Goal: Information Seeking & Learning: Get advice/opinions

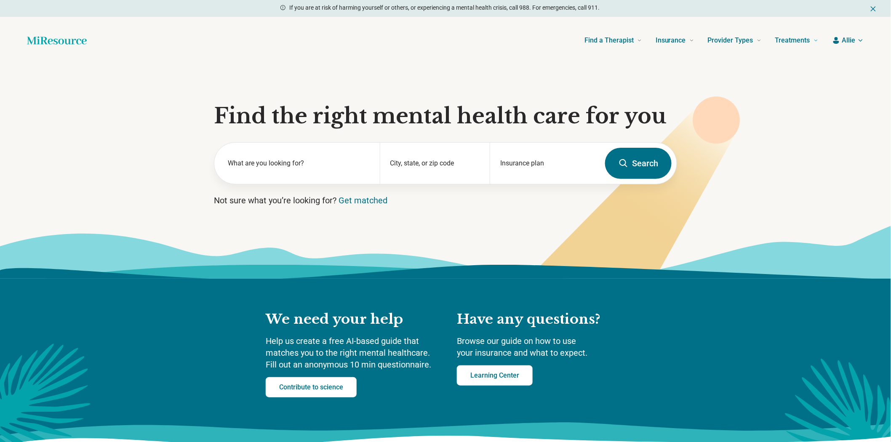
click at [439, 175] on input "City, state, or zip code" at bounding box center [435, 170] width 90 height 10
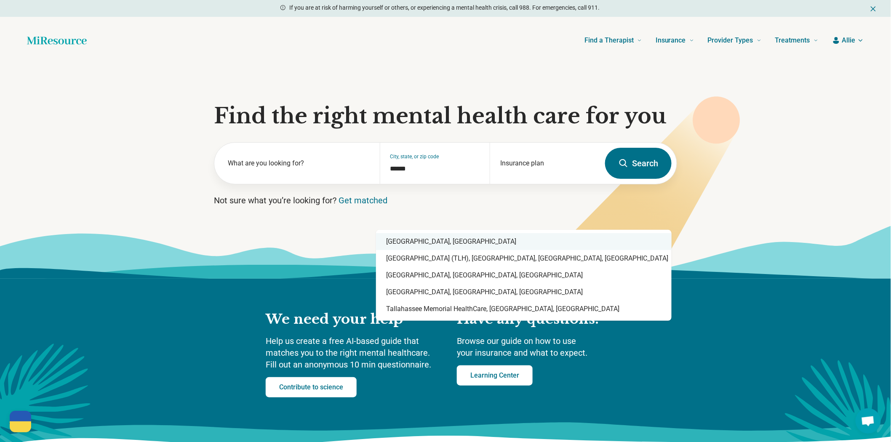
click at [414, 242] on div "Tallahassee, FL" at bounding box center [524, 241] width 296 height 17
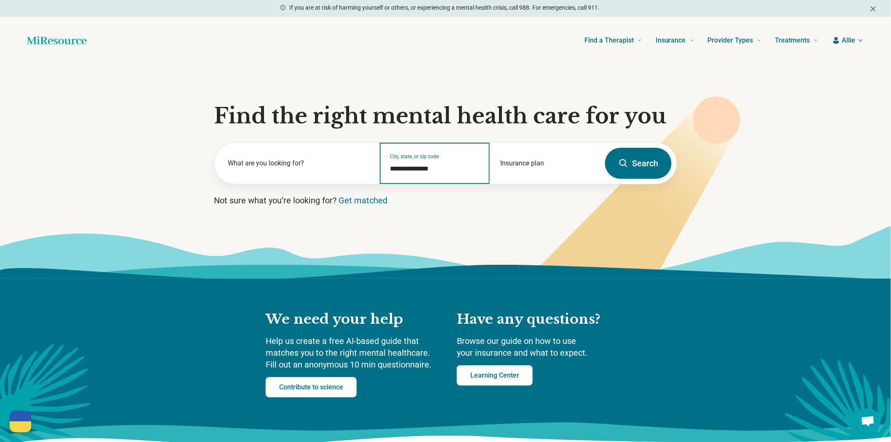
type input "**********"
click at [644, 179] on button "Search" at bounding box center [638, 163] width 67 height 31
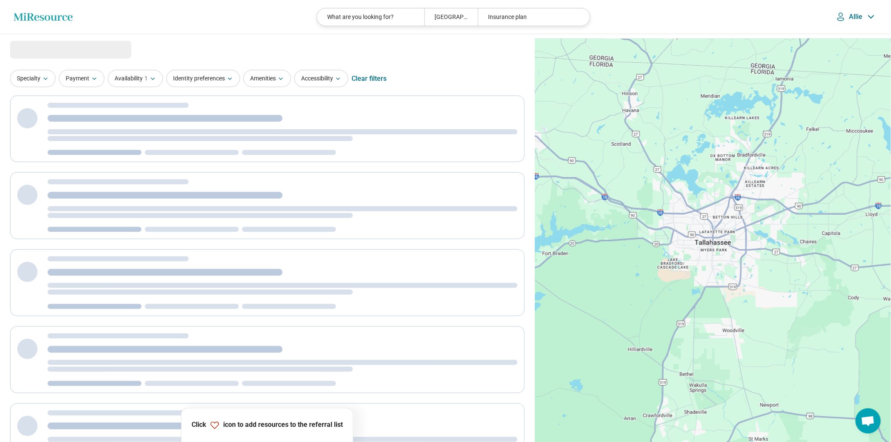
select select "***"
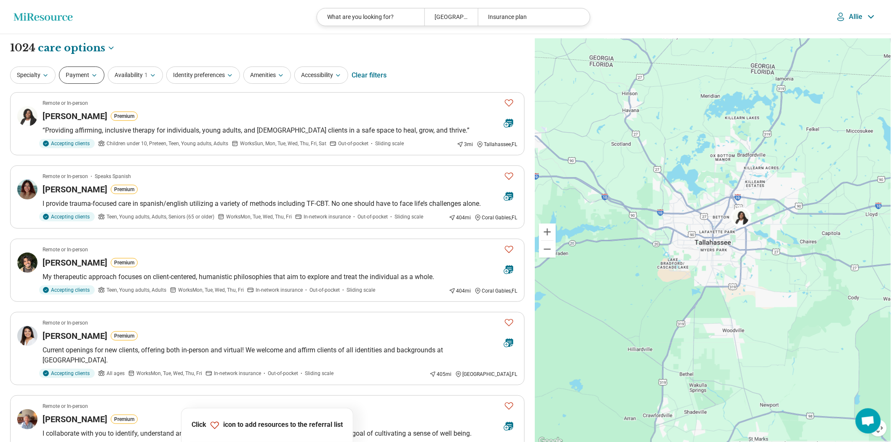
click at [79, 78] on button "Payment" at bounding box center [81, 75] width 45 height 17
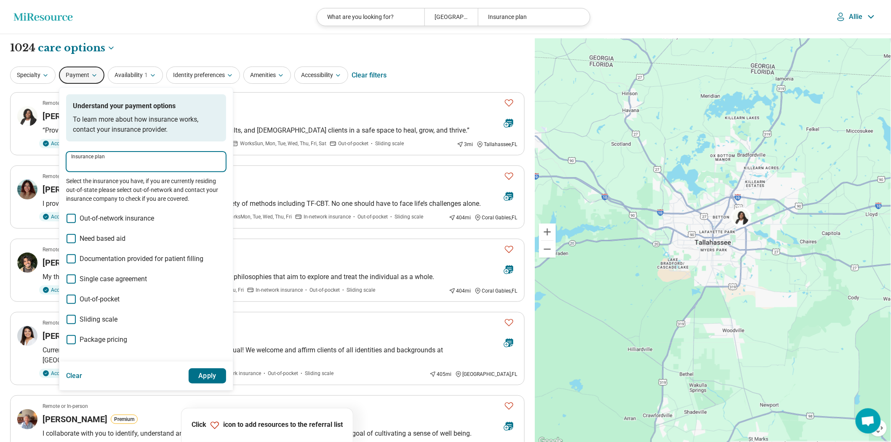
click at [115, 170] on input "Insurance plan" at bounding box center [146, 165] width 150 height 10
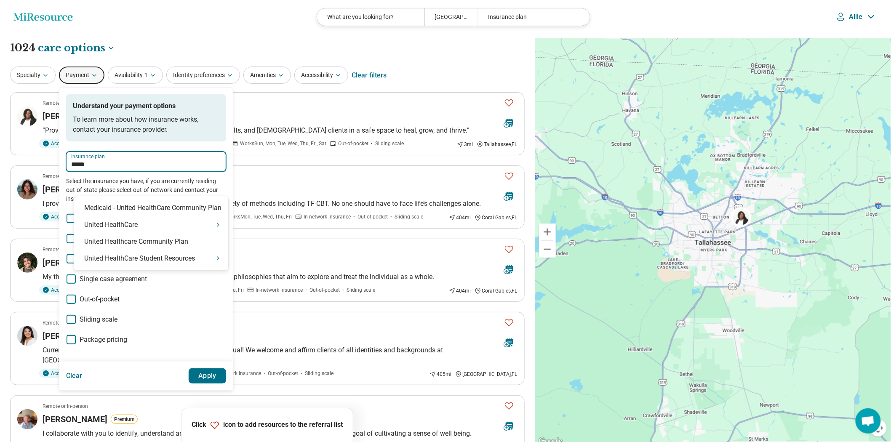
type input "******"
click at [111, 225] on div "United HealthCare" at bounding box center [151, 224] width 154 height 17
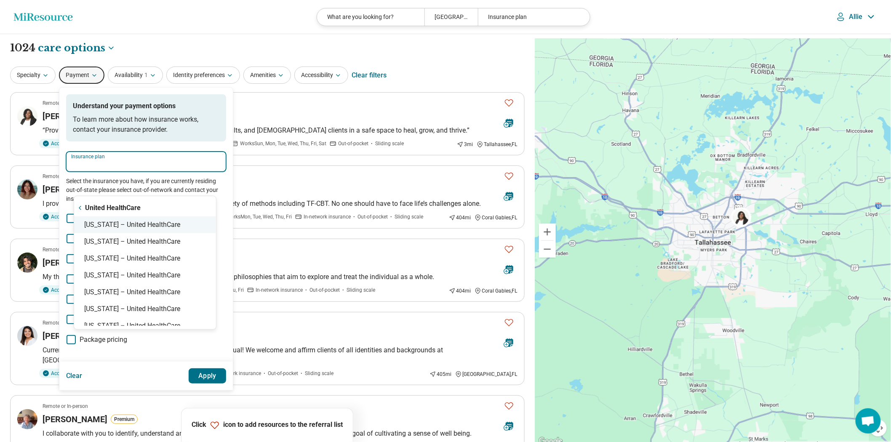
click at [111, 225] on div "Florida – United HealthCare" at bounding box center [145, 224] width 142 height 17
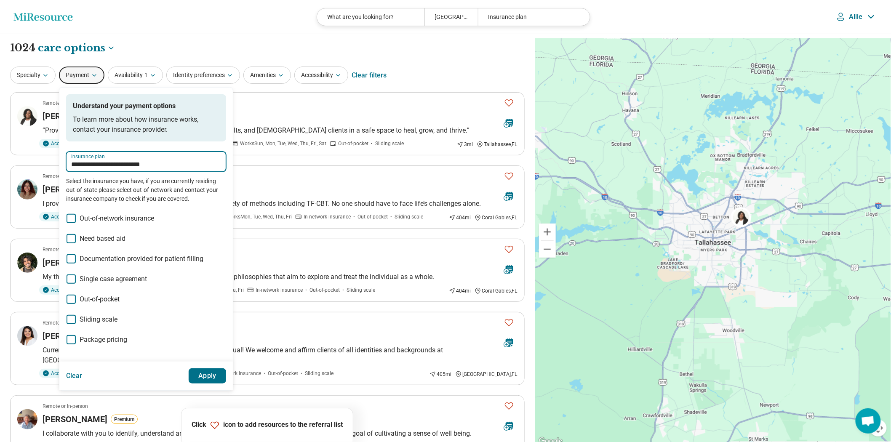
type input "**********"
click at [226, 383] on button "Apply" at bounding box center [208, 375] width 38 height 15
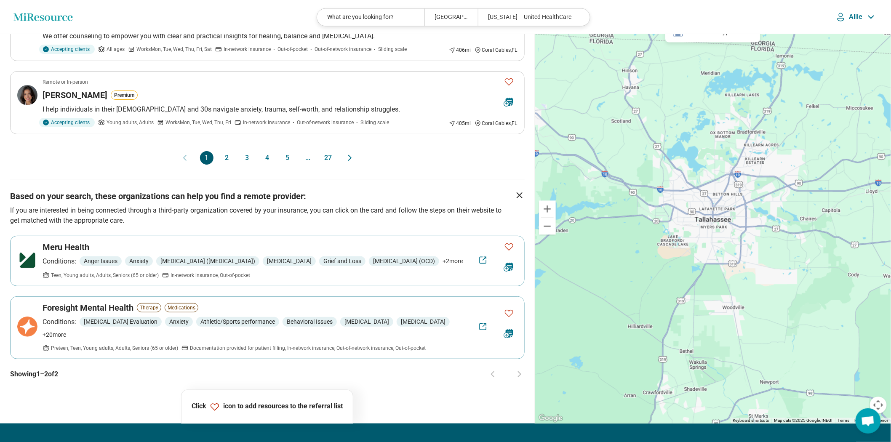
scroll to position [795, 0]
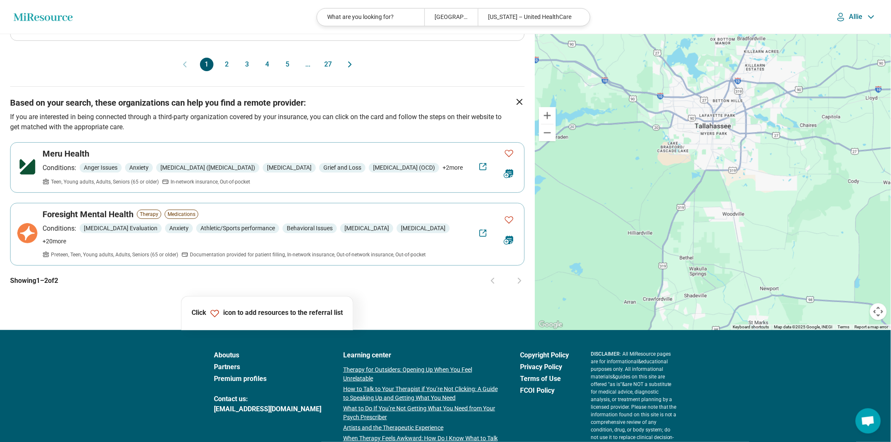
click at [221, 71] on button "2" at bounding box center [226, 64] width 13 height 13
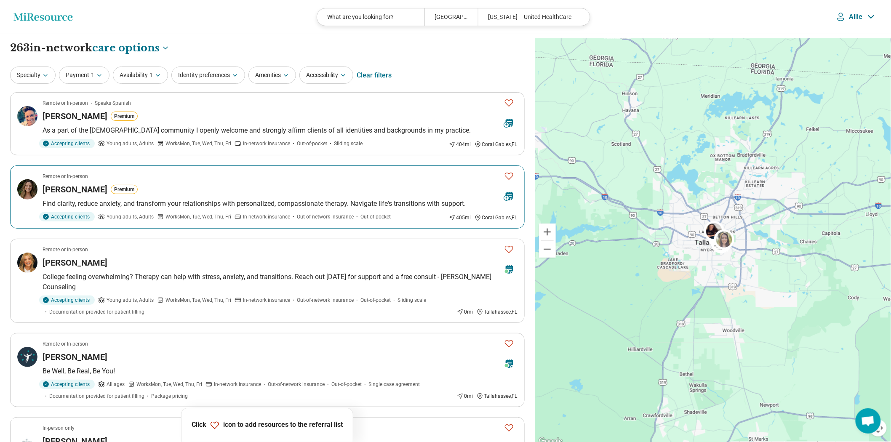
scroll to position [93, 0]
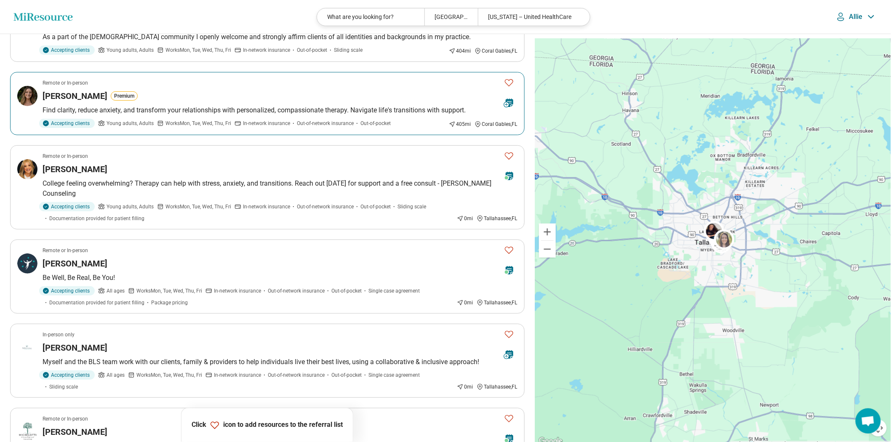
click at [261, 115] on p "Find clarity, reduce anxiety, and transform your relationships with personalize…" at bounding box center [280, 110] width 475 height 10
click at [504, 161] on icon "Favorite" at bounding box center [509, 156] width 10 height 10
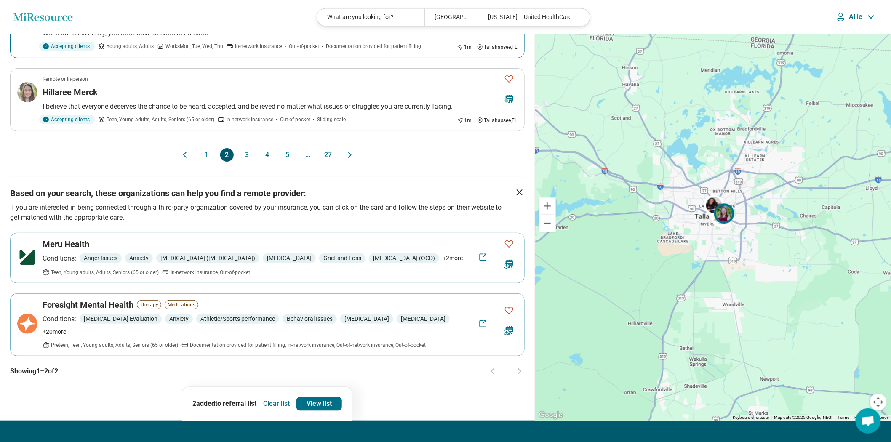
scroll to position [795, 0]
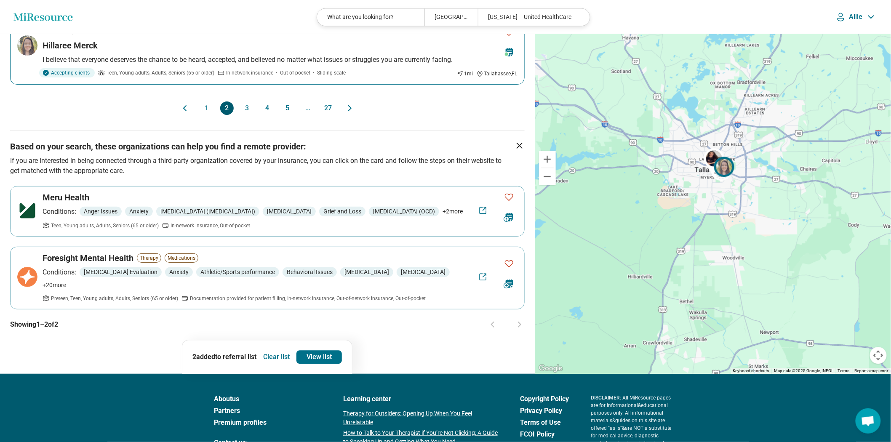
click at [508, 36] on icon "Favorite" at bounding box center [509, 32] width 8 height 7
click at [245, 115] on button "3" at bounding box center [246, 107] width 13 height 13
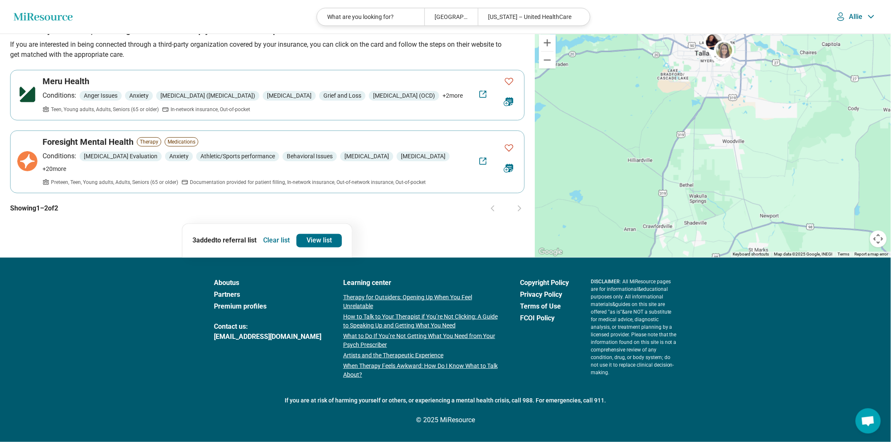
scroll to position [0, 0]
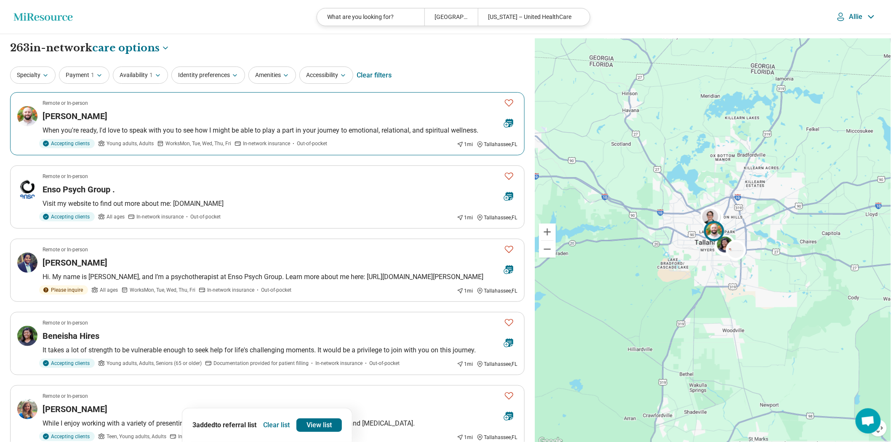
click at [509, 107] on icon "Favorite" at bounding box center [509, 102] width 8 height 7
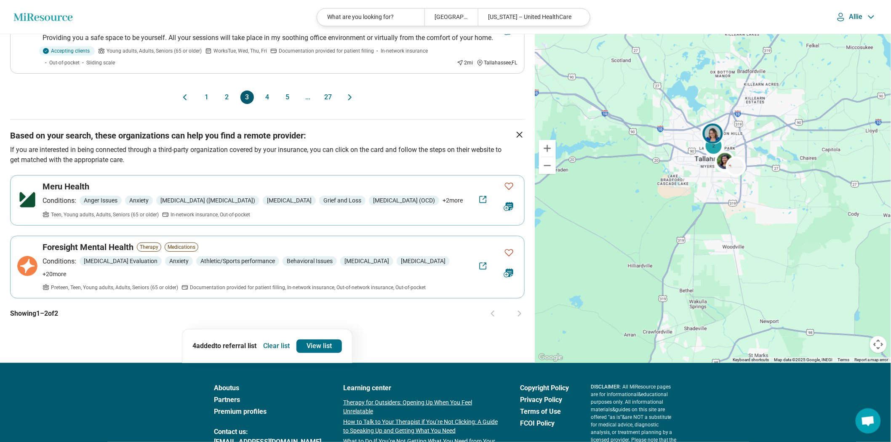
scroll to position [842, 0]
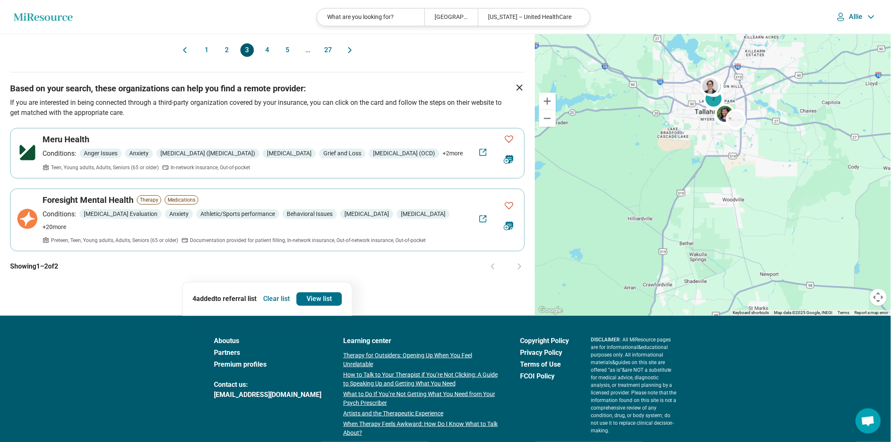
click at [269, 57] on button "4" at bounding box center [267, 49] width 13 height 13
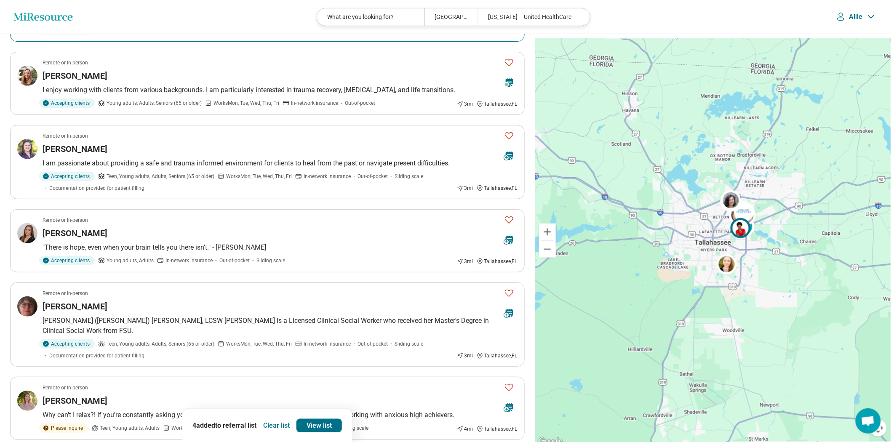
scroll to position [280, 0]
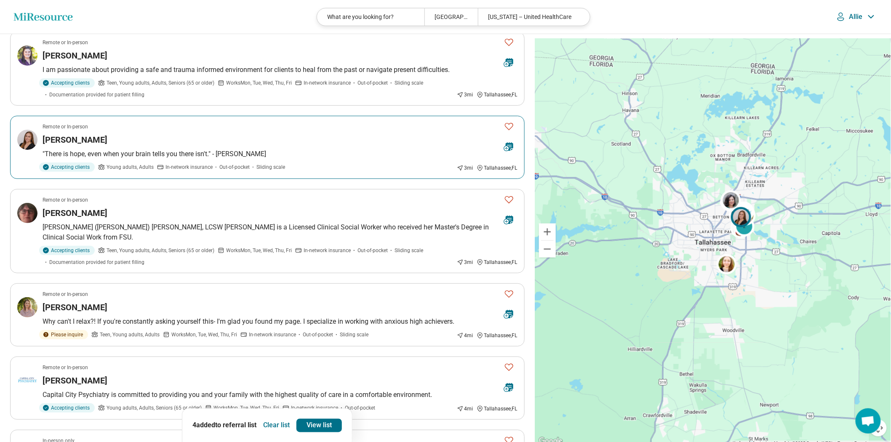
click at [506, 131] on icon "Favorite" at bounding box center [509, 126] width 10 height 10
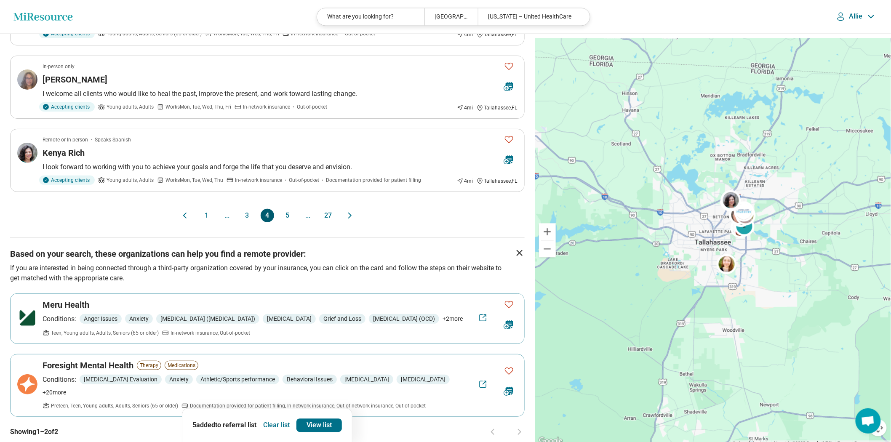
scroll to position [701, 0]
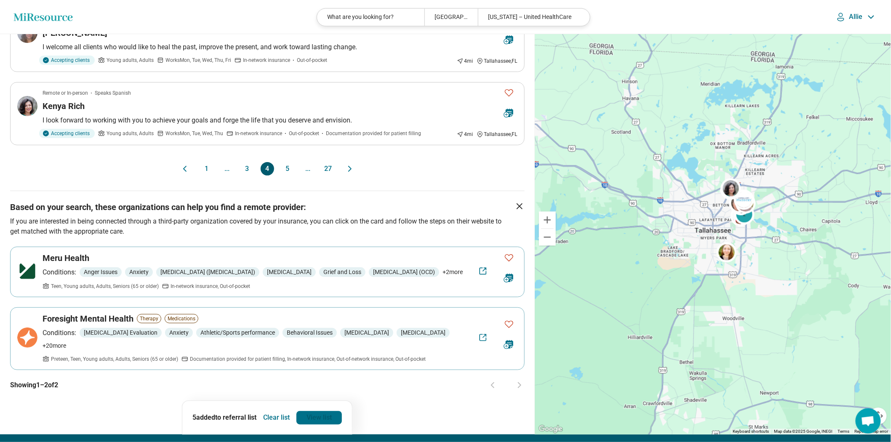
click at [324, 418] on link "View list" at bounding box center [318, 417] width 45 height 13
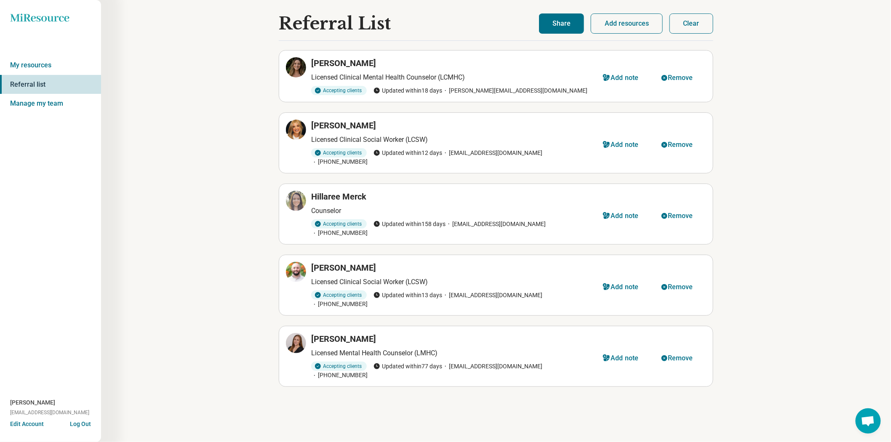
click at [543, 26] on button "Share" at bounding box center [561, 23] width 45 height 20
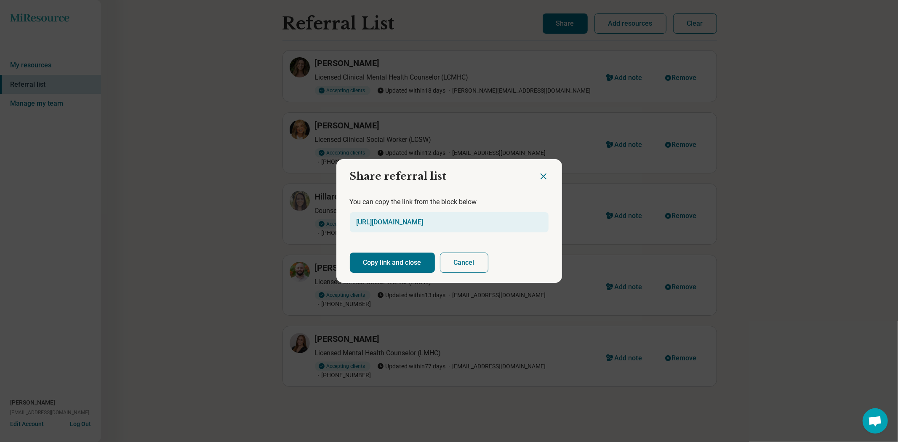
click at [409, 267] on button "Copy link and close" at bounding box center [392, 263] width 85 height 20
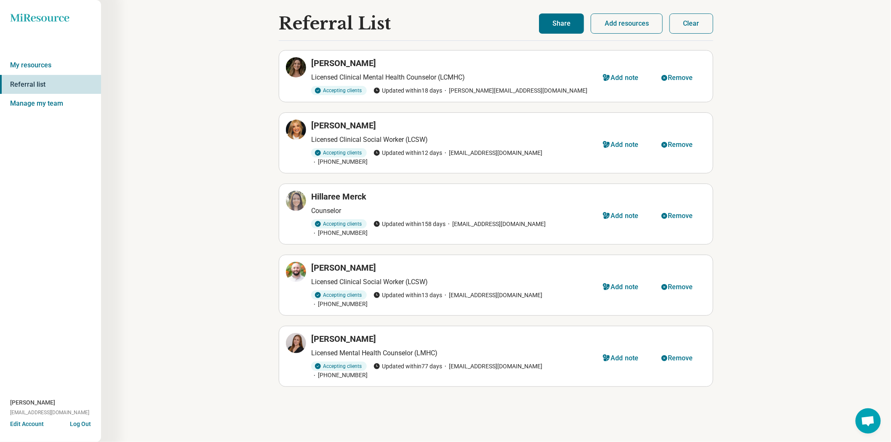
click at [41, 293] on div "Miresource logo My resources Referral list Manage my team Allie Stowers ams19bq…" at bounding box center [50, 221] width 101 height 442
click at [691, 24] on button "Clear" at bounding box center [691, 23] width 44 height 20
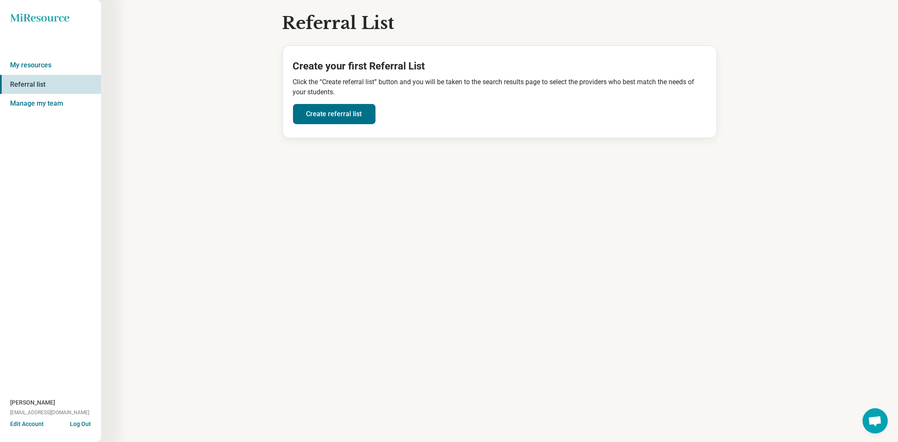
click at [29, 19] on icon at bounding box center [39, 17] width 59 height 8
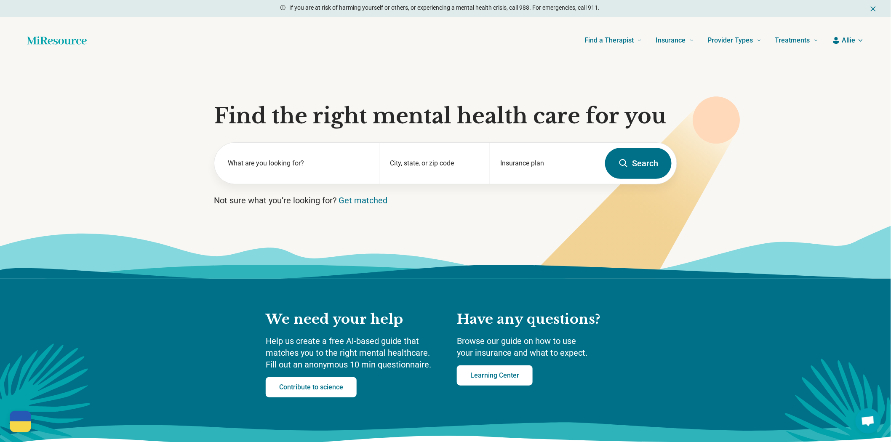
click at [213, 184] on section "Find the right mental health care for you What are you looking for? City, state…" at bounding box center [445, 171] width 891 height 215
click at [437, 184] on div "City, state, or zip code" at bounding box center [435, 163] width 110 height 41
drag, startPoint x: 428, startPoint y: 225, endPoint x: 425, endPoint y: 211, distance: 13.8
click at [426, 184] on div "City, state, or zip code" at bounding box center [435, 163] width 110 height 41
click at [423, 174] on input "City, state, or zip code" at bounding box center [435, 169] width 90 height 10
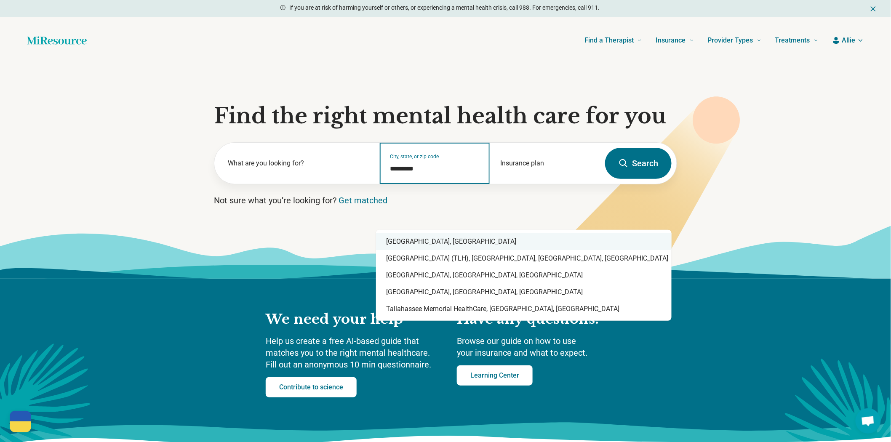
click at [422, 242] on div "Tallahassee, FL" at bounding box center [524, 241] width 296 height 17
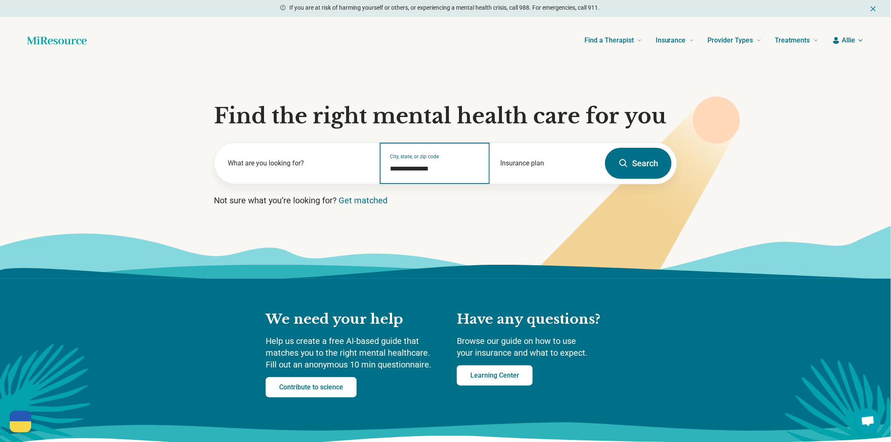
type input "**********"
click at [668, 184] on form "**********" at bounding box center [445, 163] width 463 height 42
drag, startPoint x: 646, startPoint y: 204, endPoint x: 628, endPoint y: 201, distance: 18.3
click at [646, 179] on button "Search" at bounding box center [638, 163] width 67 height 31
select select "***"
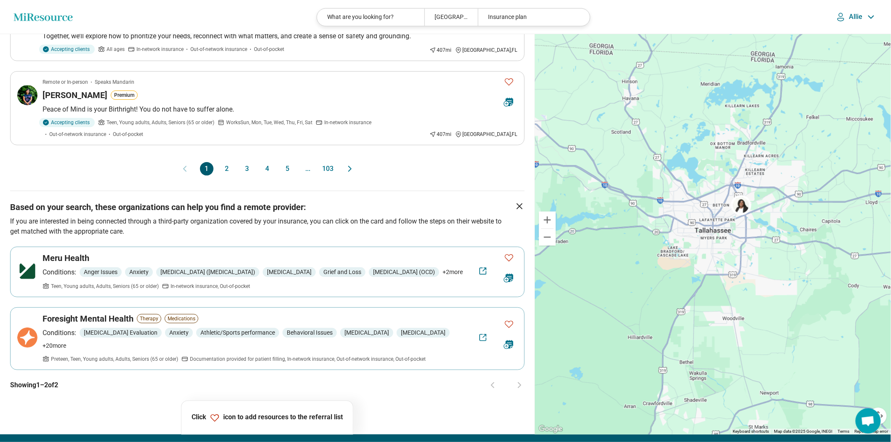
scroll to position [795, 0]
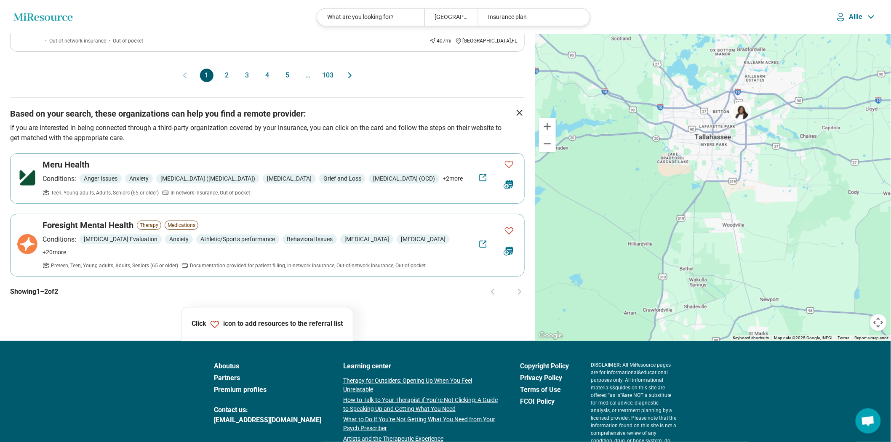
click at [222, 82] on button "2" at bounding box center [226, 75] width 13 height 13
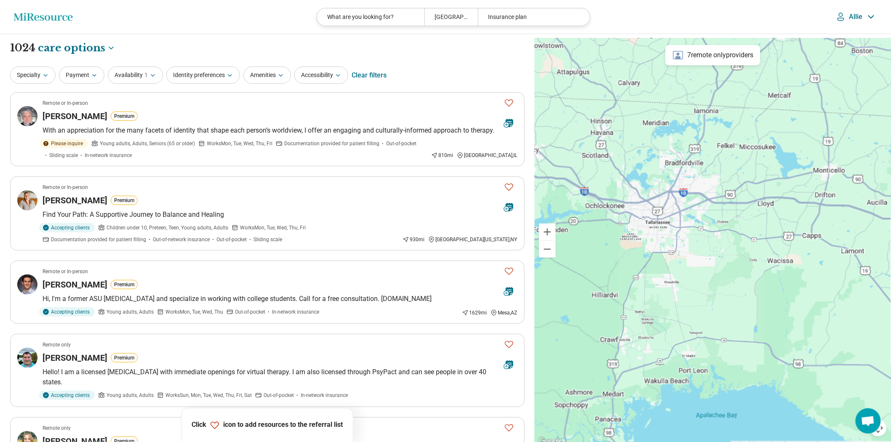
scroll to position [47, 0]
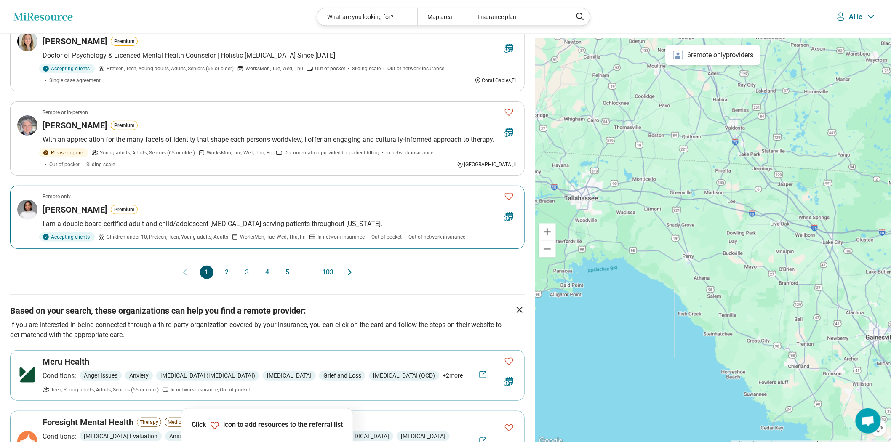
scroll to position [748, 0]
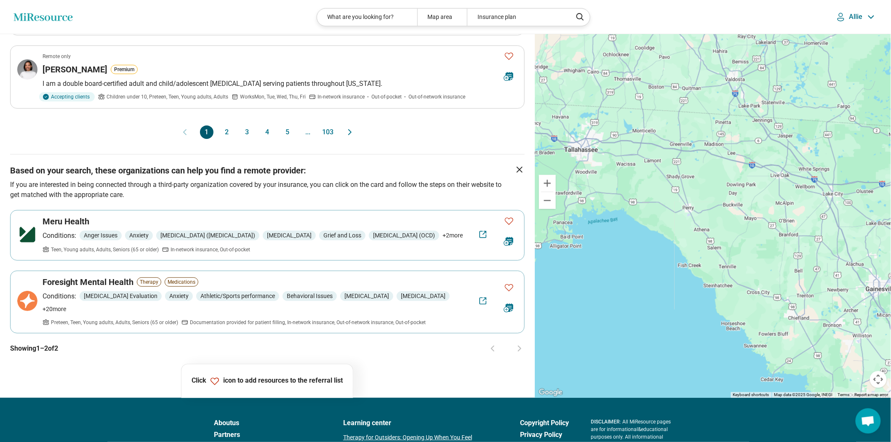
click at [225, 139] on button "2" at bounding box center [226, 131] width 13 height 13
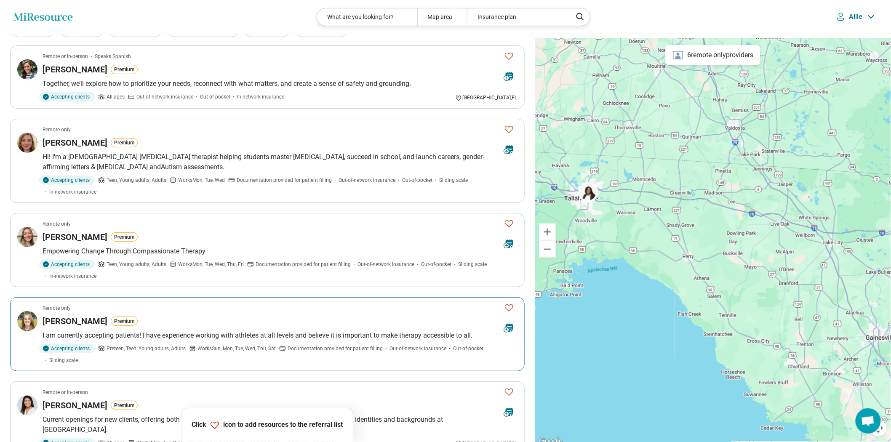
scroll to position [0, 0]
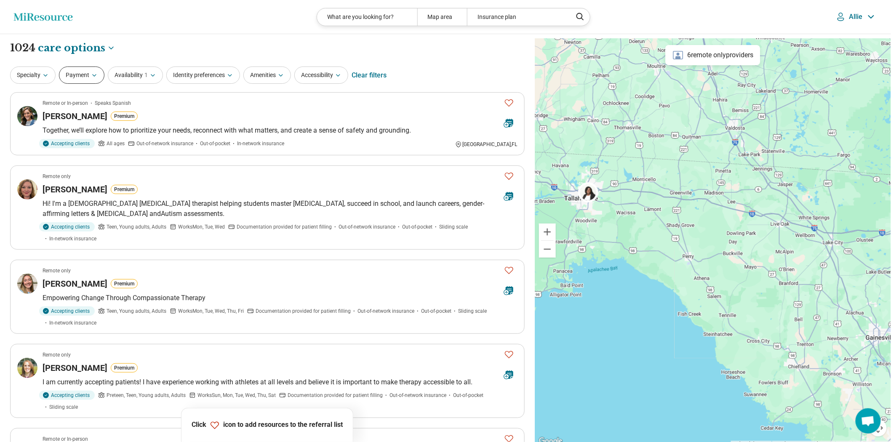
click at [89, 84] on button "Payment" at bounding box center [81, 75] width 45 height 17
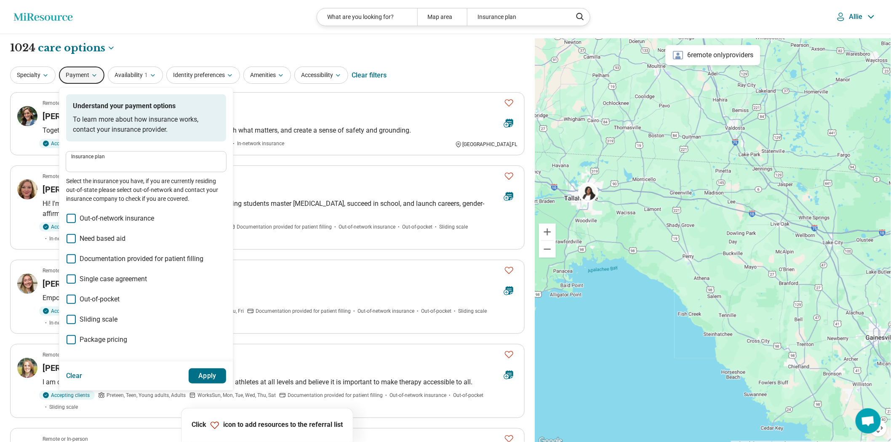
drag, startPoint x: 110, startPoint y: 196, endPoint x: 115, endPoint y: 189, distance: 9.0
click at [111, 196] on div "Insurance plan Insurance plan Insurance plan Insurance plan Select the insuranc…" at bounding box center [146, 178] width 160 height 52
click at [115, 170] on input "Insurance plan" at bounding box center [146, 165] width 150 height 10
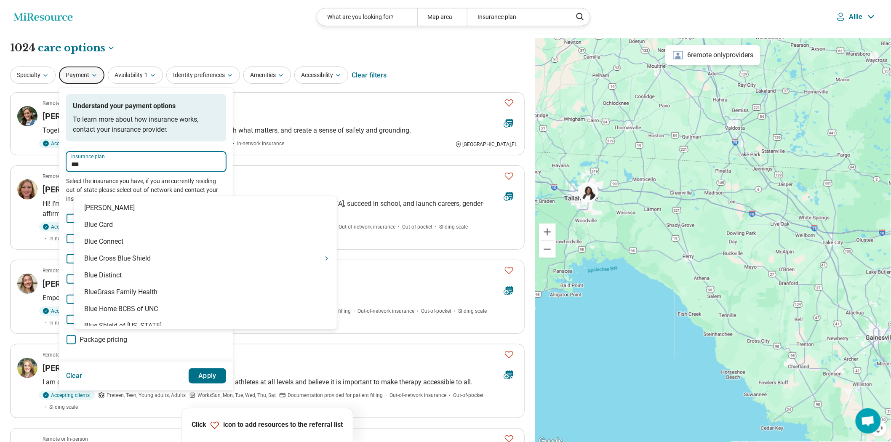
type input "****"
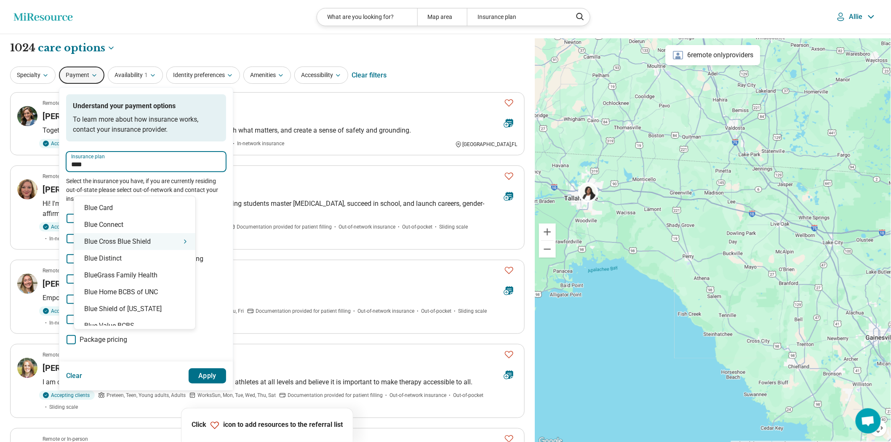
click at [112, 250] on div "Blue Cross Blue Shield" at bounding box center [134, 241] width 121 height 17
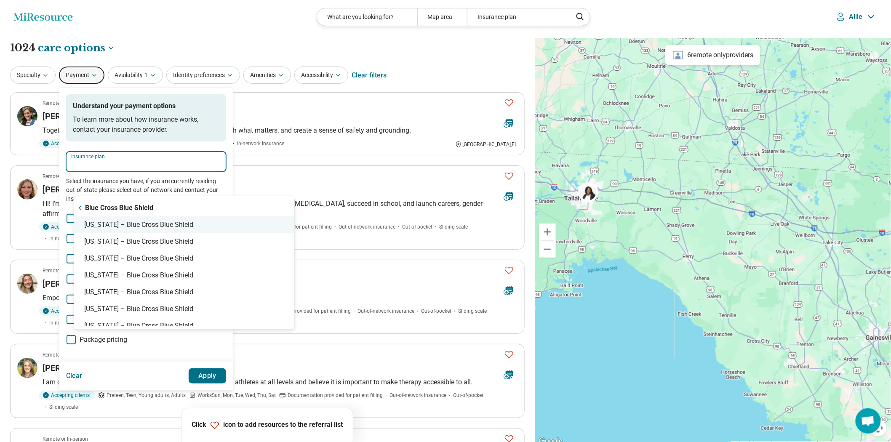
click at [117, 230] on div "Florida – Blue Cross Blue Shield" at bounding box center [184, 224] width 220 height 17
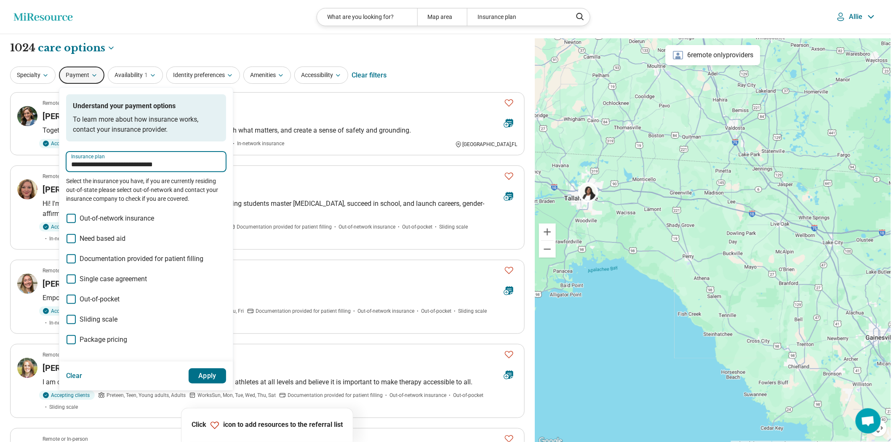
type input "**********"
click at [226, 383] on button "Apply" at bounding box center [208, 375] width 38 height 15
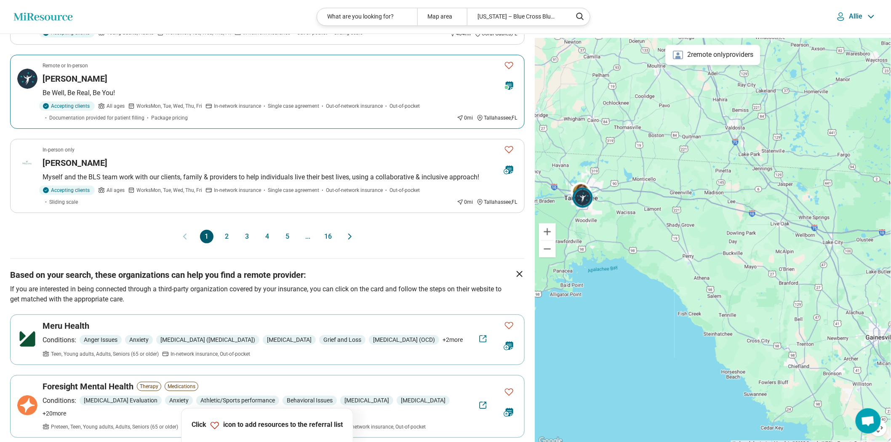
scroll to position [701, 0]
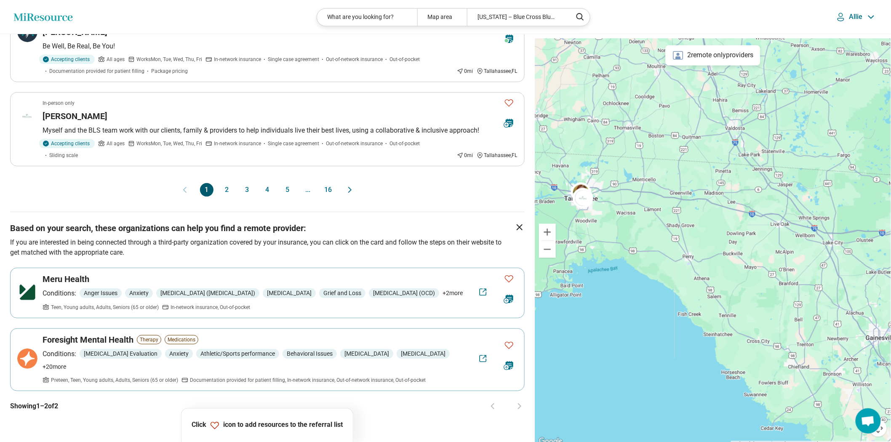
click at [221, 197] on button "2" at bounding box center [226, 189] width 13 height 13
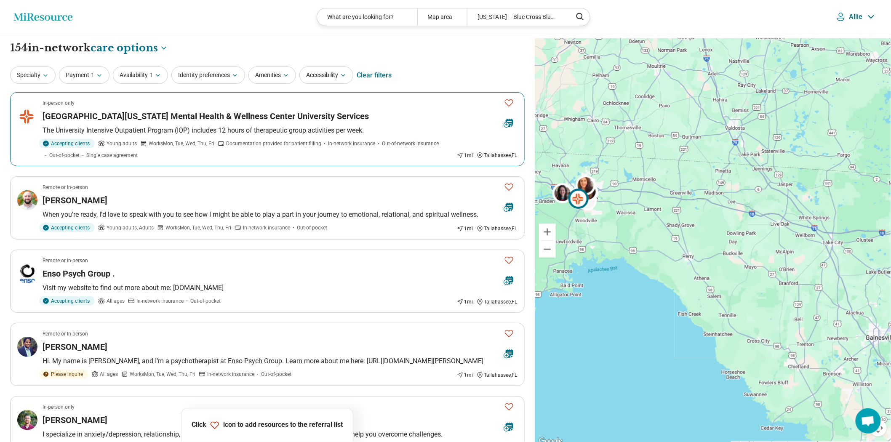
scroll to position [47, 0]
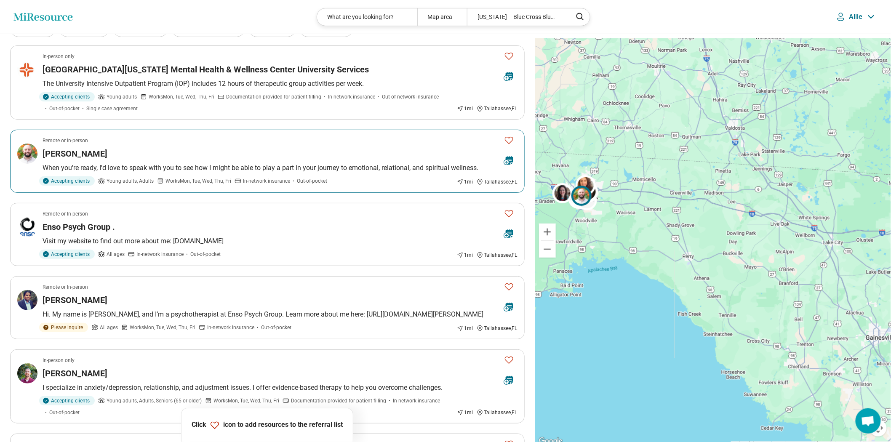
click at [230, 173] on p "When you're ready, I'd love to speak with you to see how I might be able to pla…" at bounding box center [280, 168] width 475 height 10
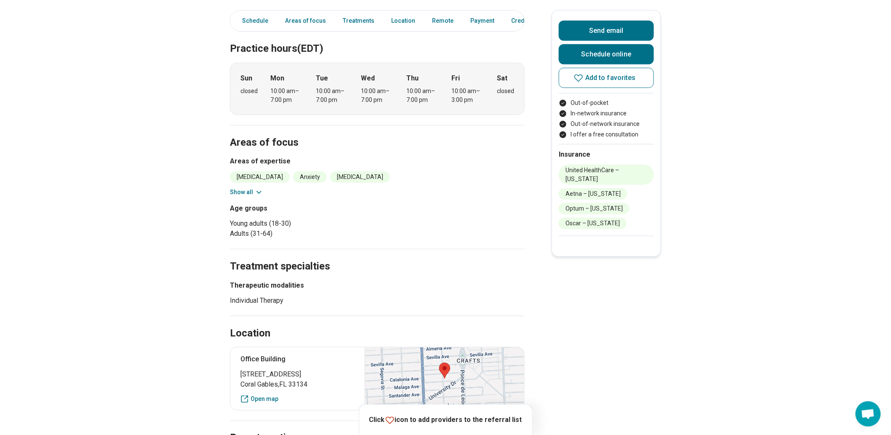
scroll to position [280, 0]
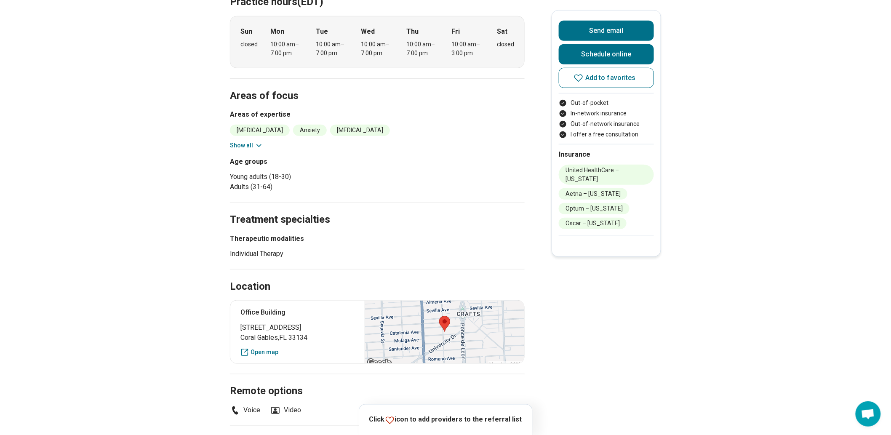
click at [249, 150] on button "Show all" at bounding box center [246, 145] width 33 height 9
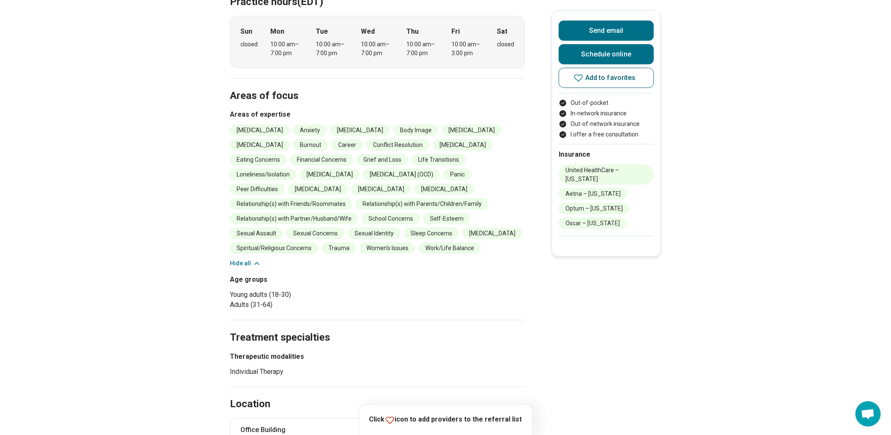
click at [613, 81] on span "Add to favorites" at bounding box center [610, 78] width 51 height 7
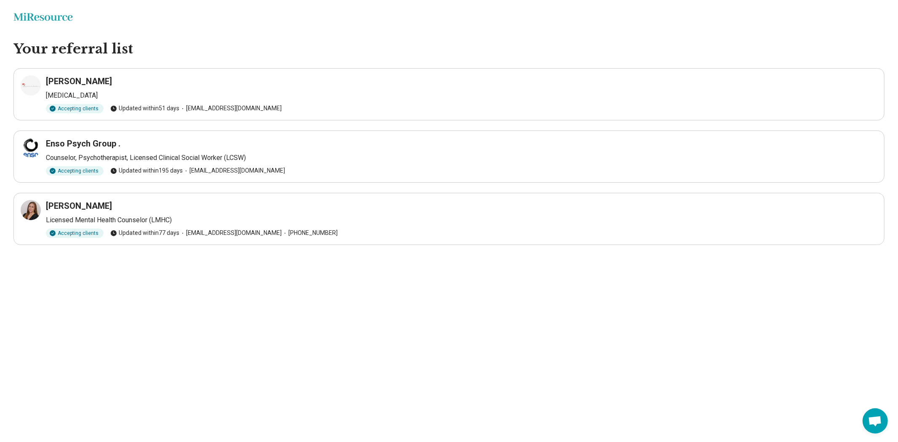
click at [253, 279] on html "Miresource logo Your referral list Sylwia Hodorek Psychologist Accepting client…" at bounding box center [449, 139] width 898 height 279
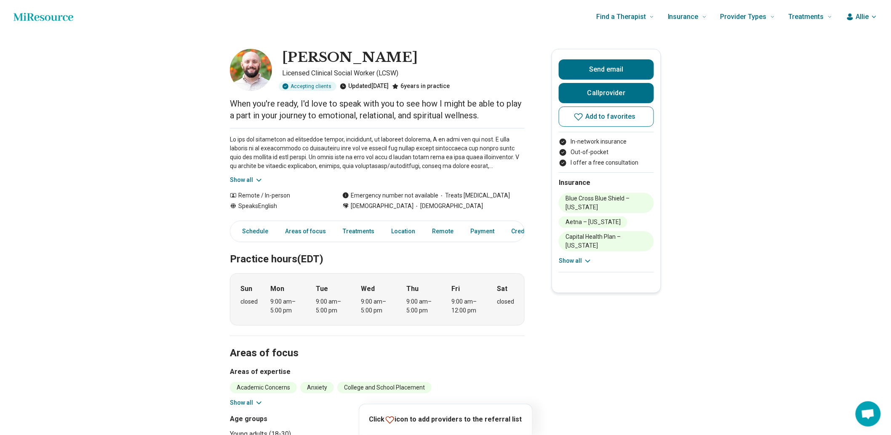
click at [248, 184] on button "Show all" at bounding box center [246, 180] width 33 height 9
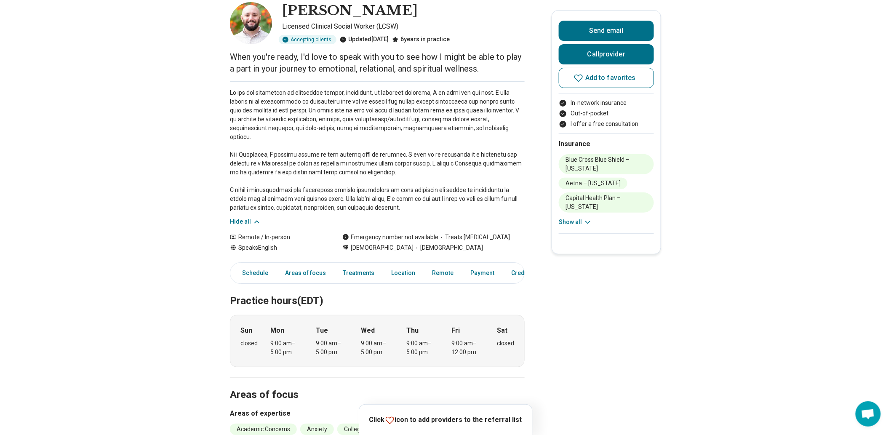
scroll to position [93, 0]
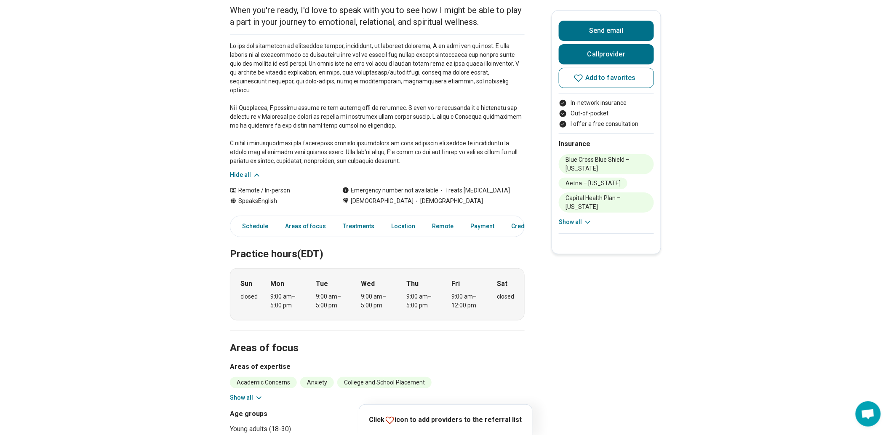
click at [426, 179] on div "Hide all" at bounding box center [377, 107] width 295 height 145
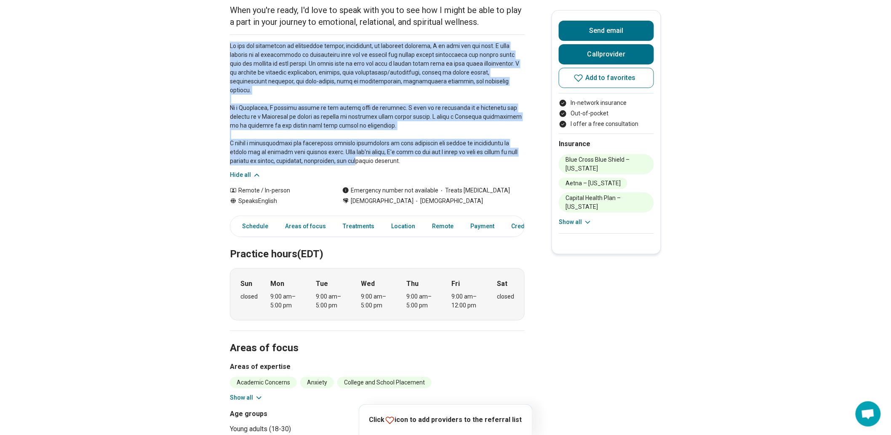
drag, startPoint x: 460, startPoint y: 205, endPoint x: 229, endPoint y: 69, distance: 268.2
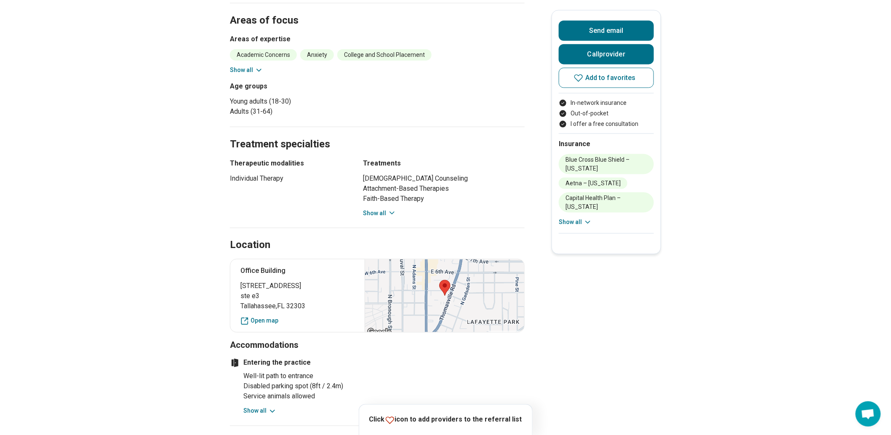
scroll to position [608, 0]
